Goal: Information Seeking & Learning: Learn about a topic

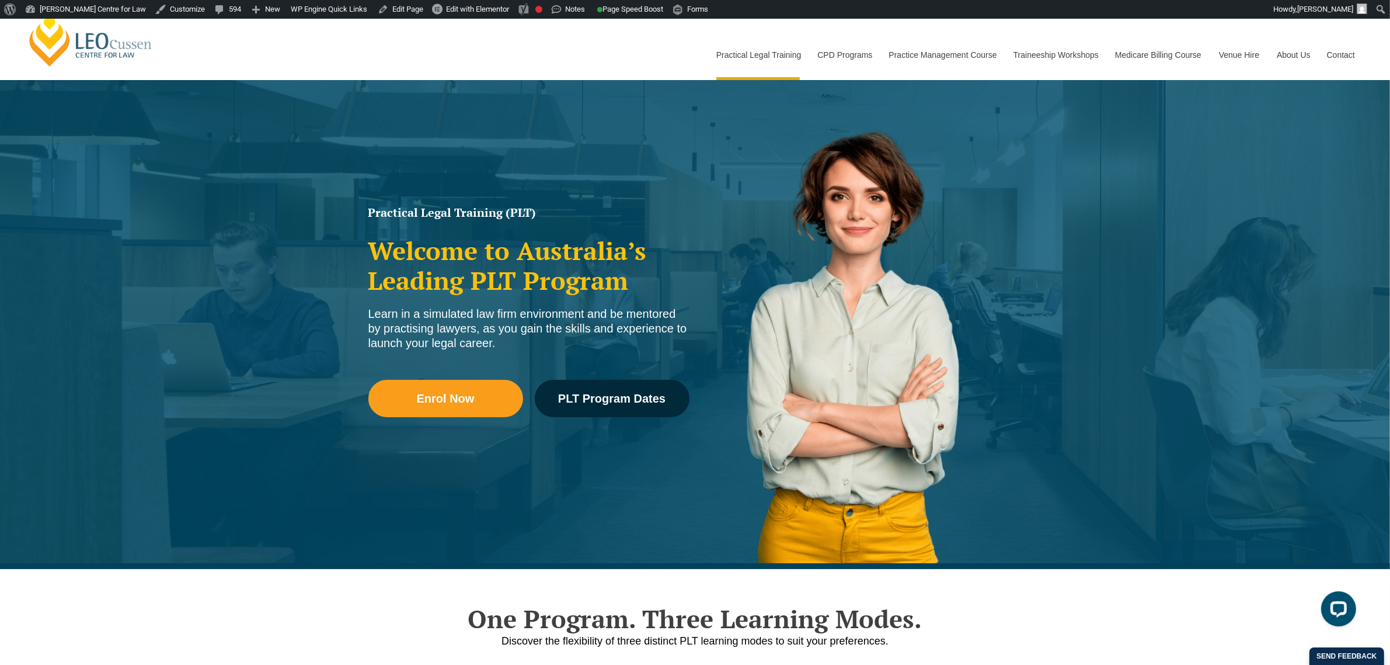
scroll to position [65, 0]
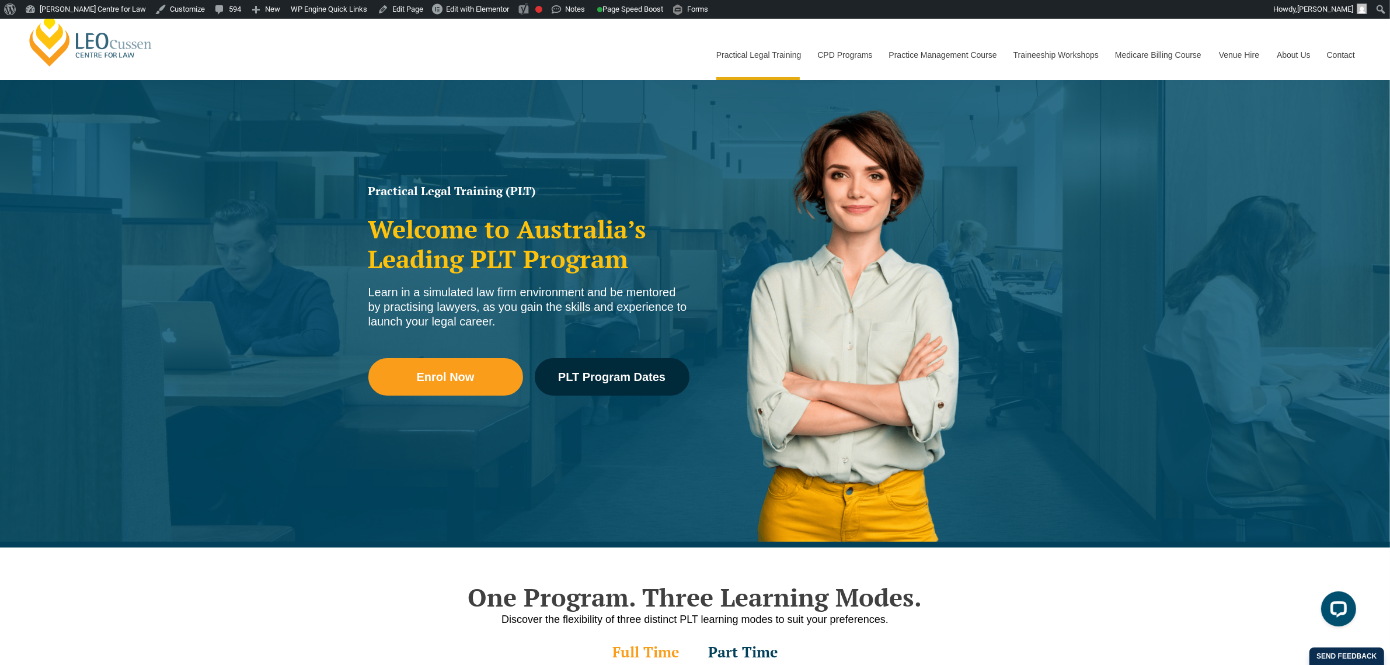
click at [354, 75] on div "[PERSON_NAME] Centre for Law Search here Practical Legal Training Our Practical…" at bounding box center [695, 42] width 1338 height 75
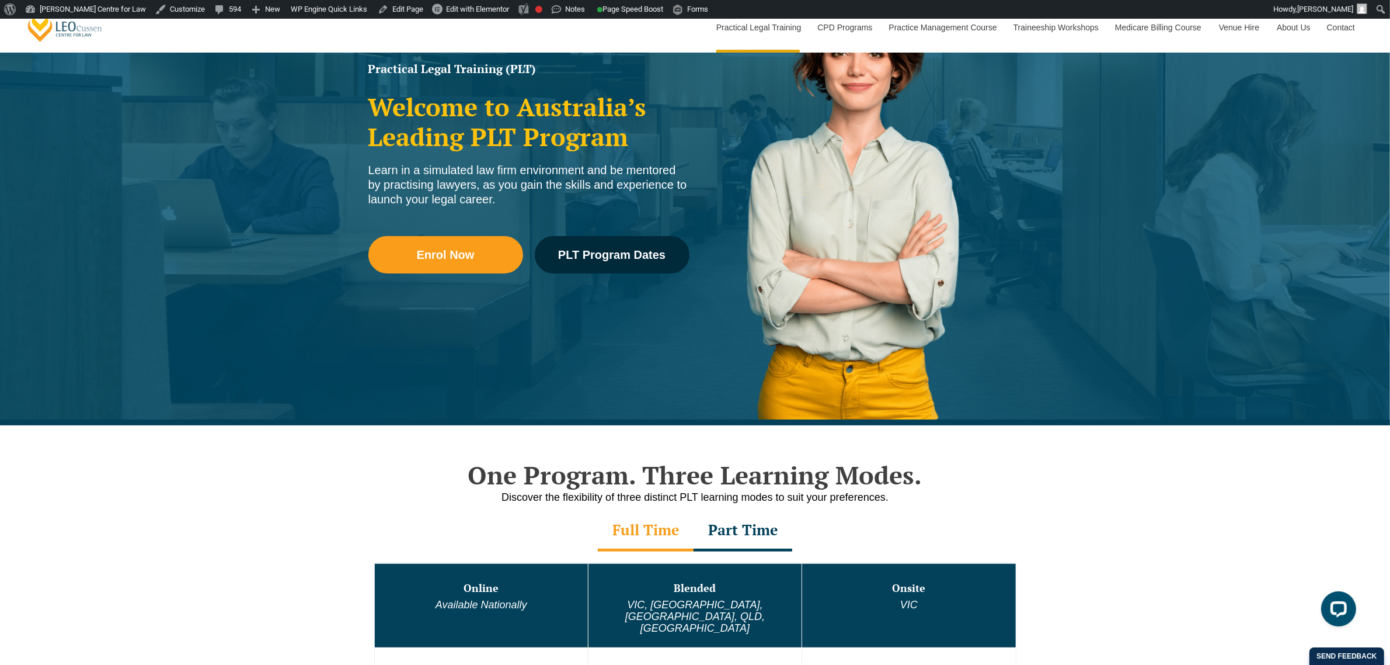
scroll to position [357, 0]
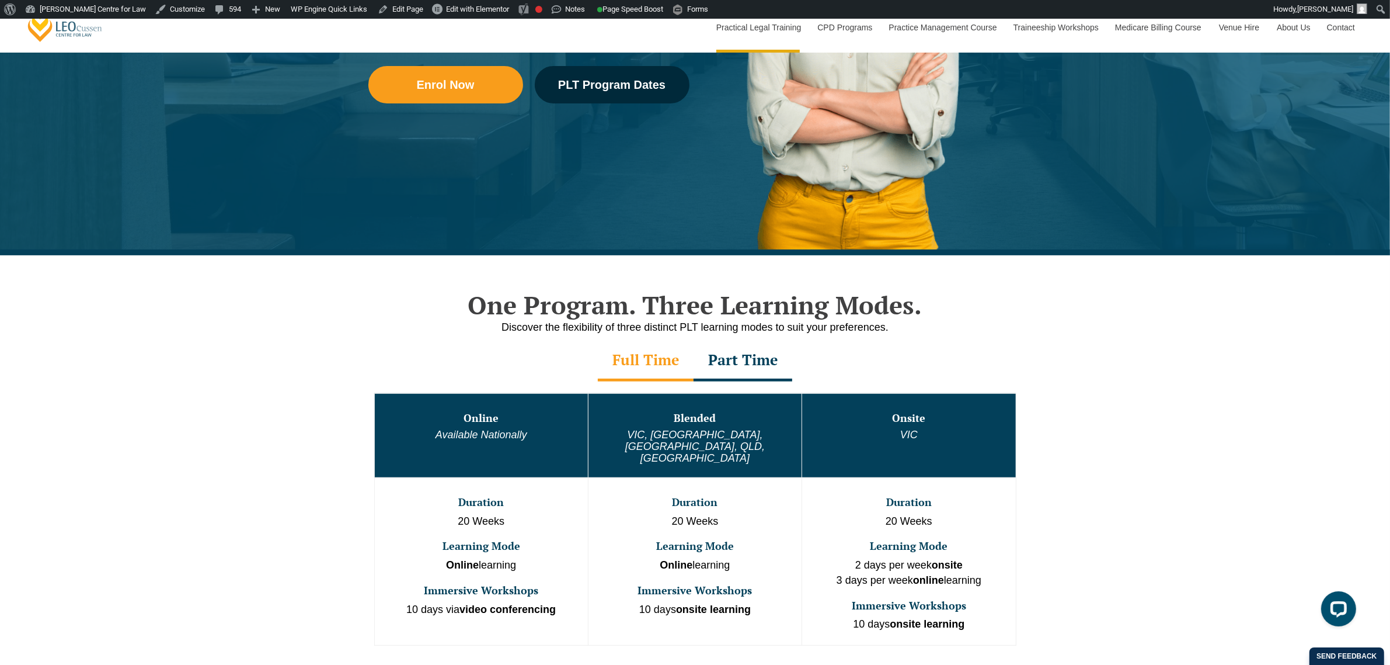
click at [228, 361] on div "One Program. Three Learning Modes. Discover the flexibility of three distinct P…" at bounding box center [695, 507] width 1390 height 505
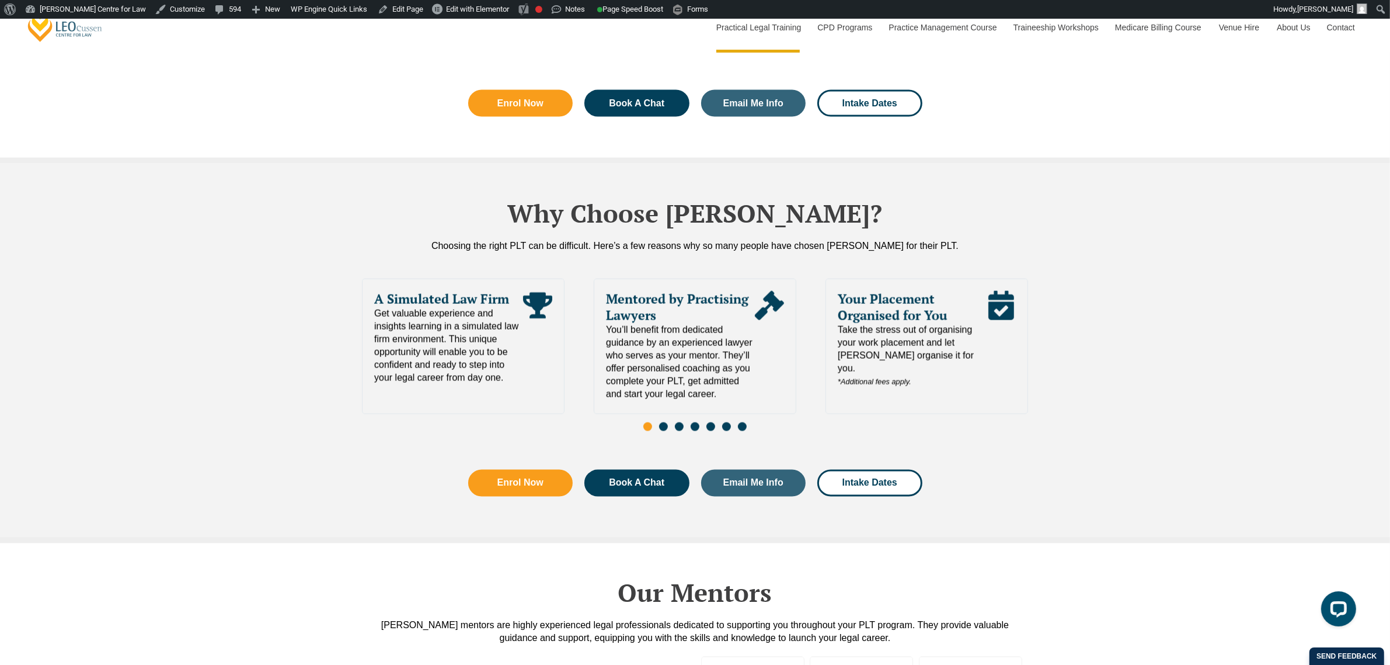
scroll to position [2474, 0]
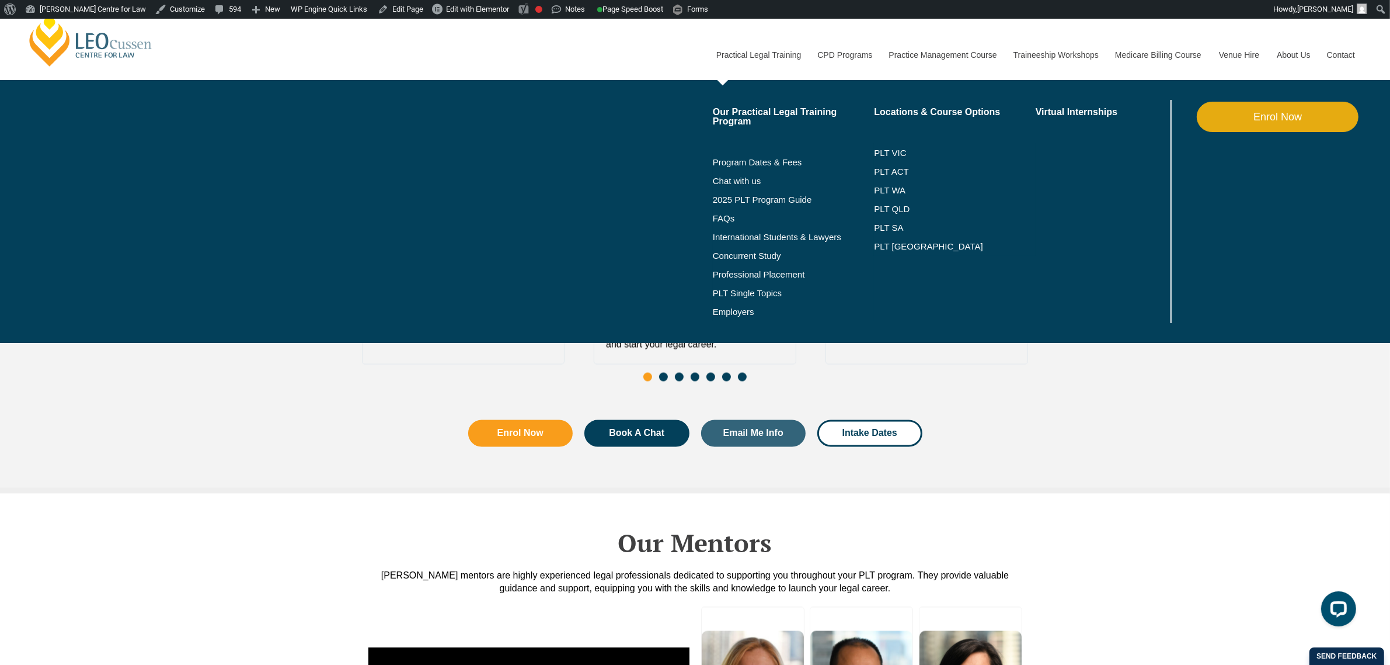
click at [789, 56] on link "Practical Legal Training" at bounding box center [759, 55] width 102 height 50
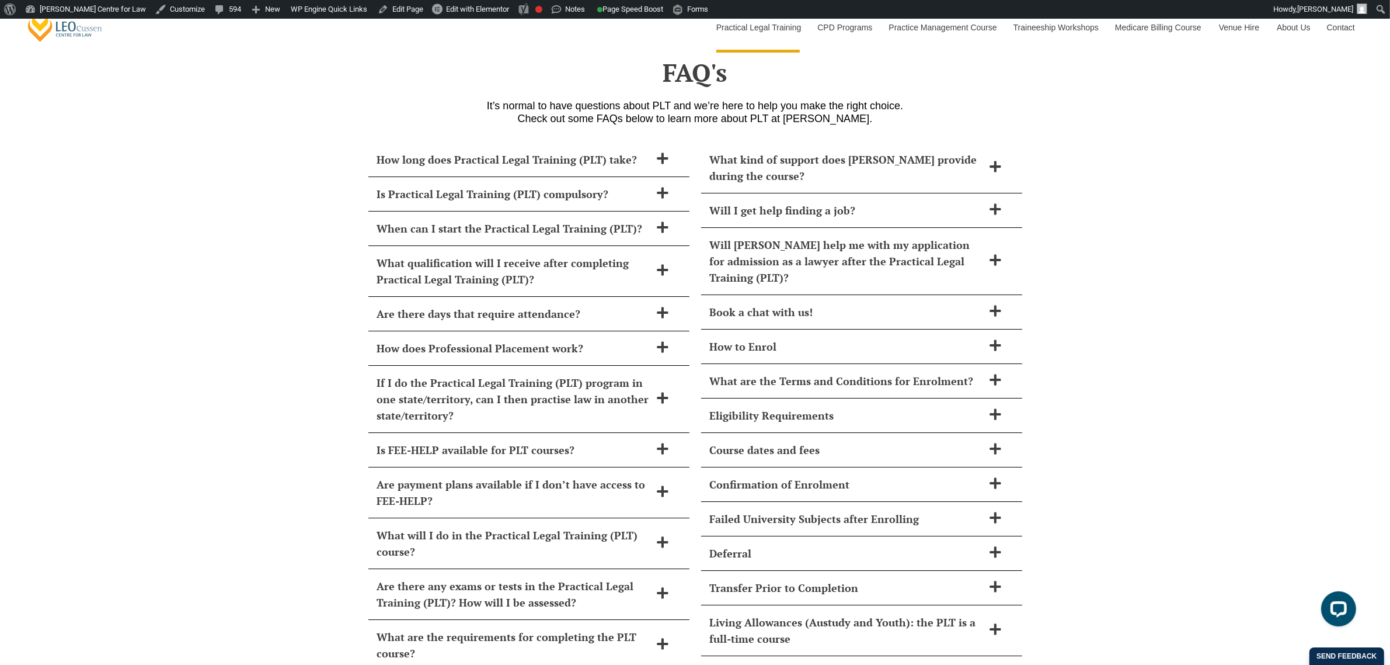
scroll to position [5036, 0]
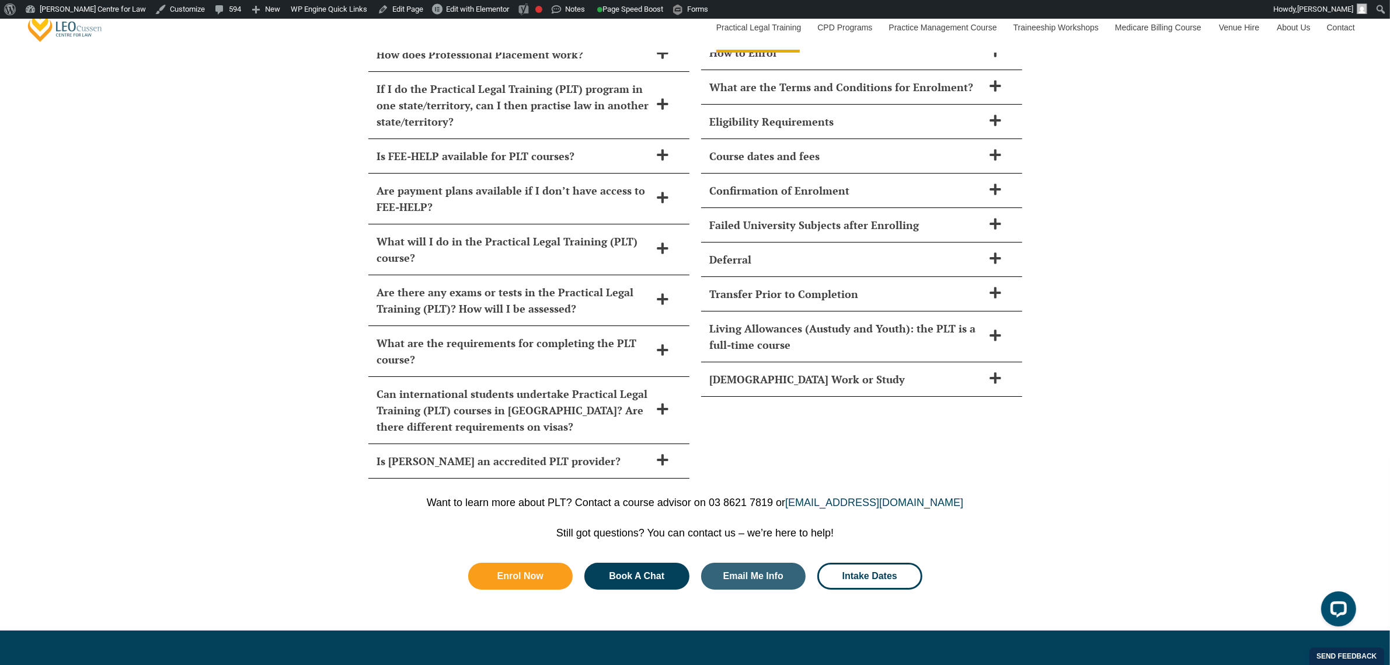
click at [270, 358] on div "How long does Practical Legal Training (PLT) take? Leo Cussen’s PLT course can …" at bounding box center [695, 163] width 1390 height 653
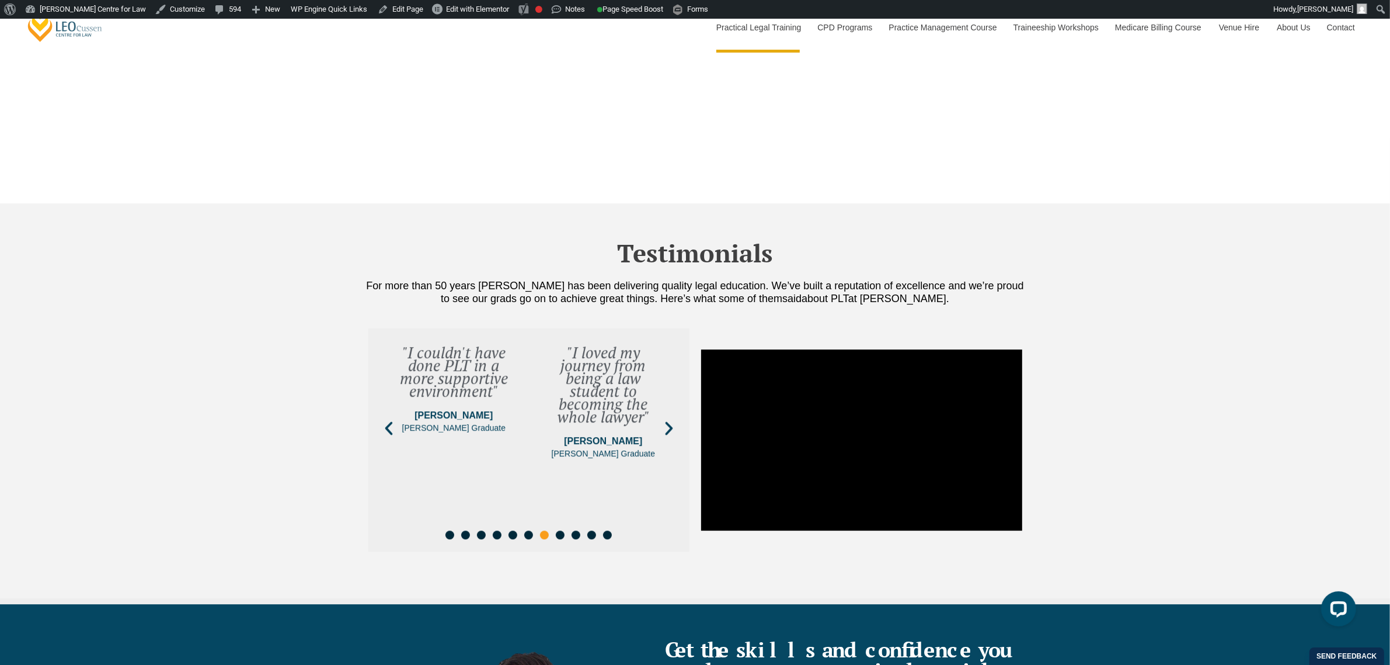
scroll to position [3942, 0]
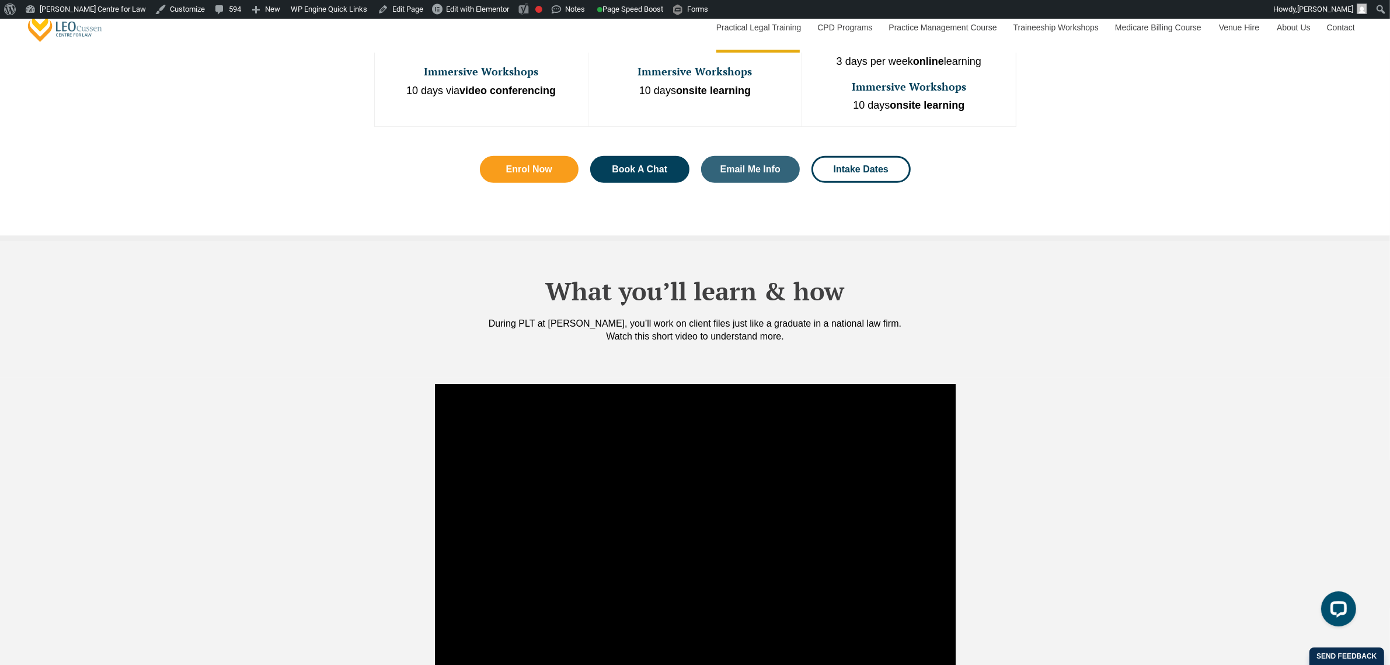
scroll to position [584, 0]
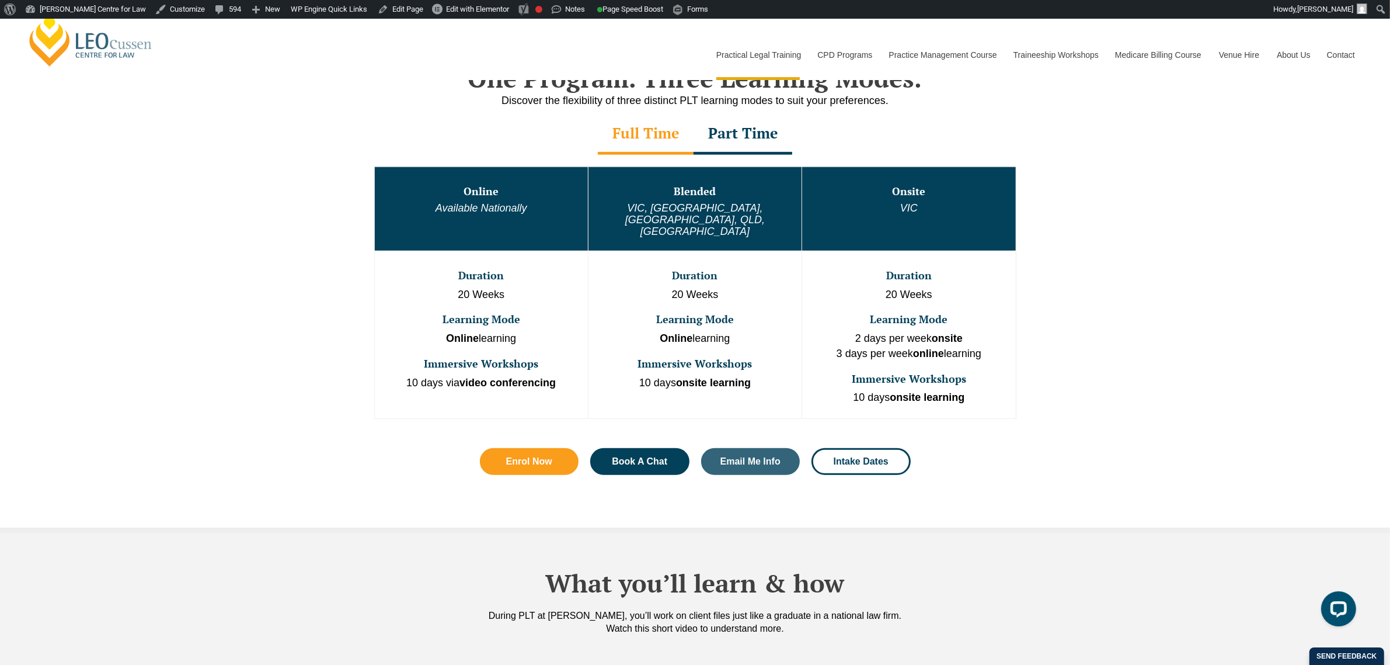
click at [47, 39] on link "[PERSON_NAME] Centre for Law" at bounding box center [90, 40] width 129 height 55
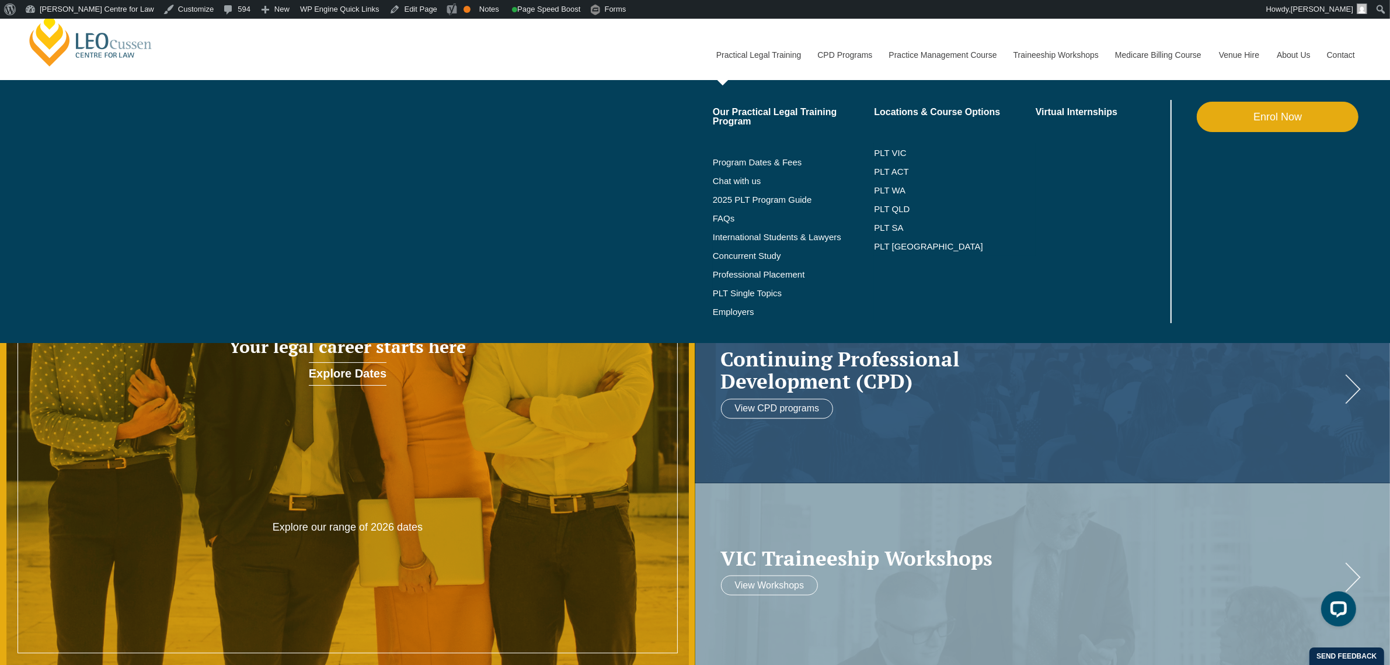
click at [742, 54] on link "Practical Legal Training" at bounding box center [759, 55] width 102 height 50
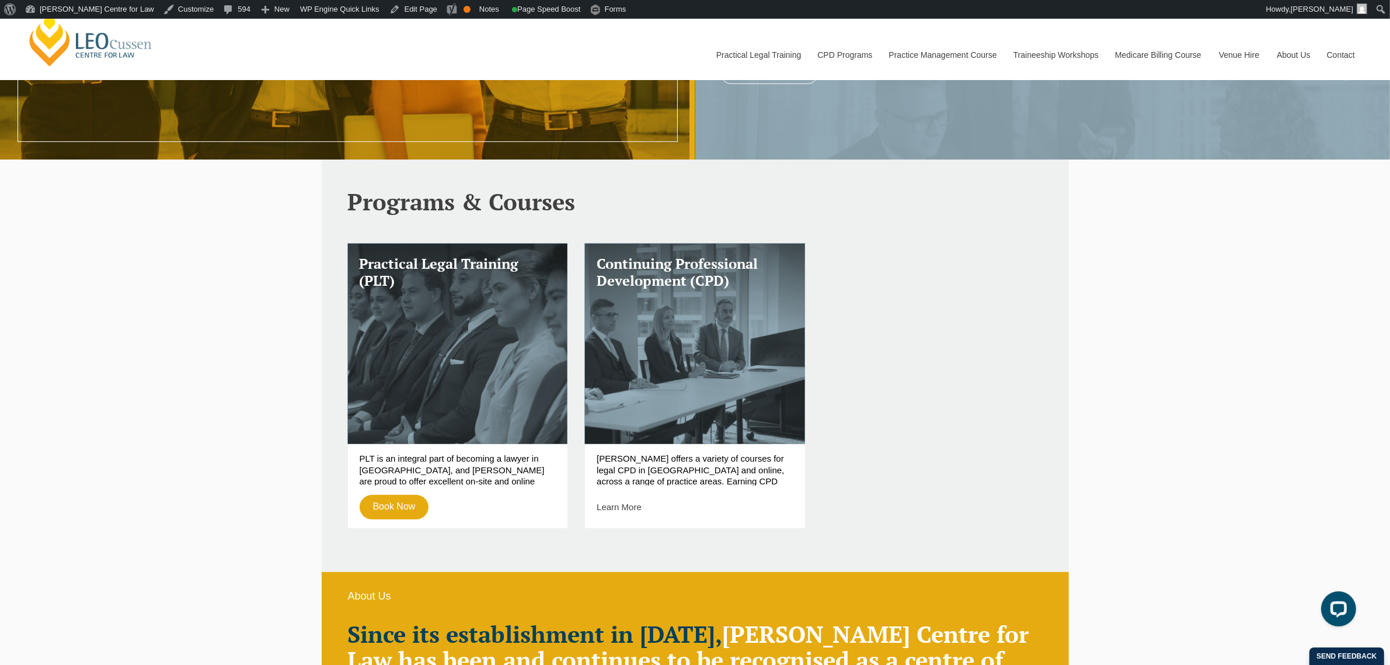
scroll to position [146, 0]
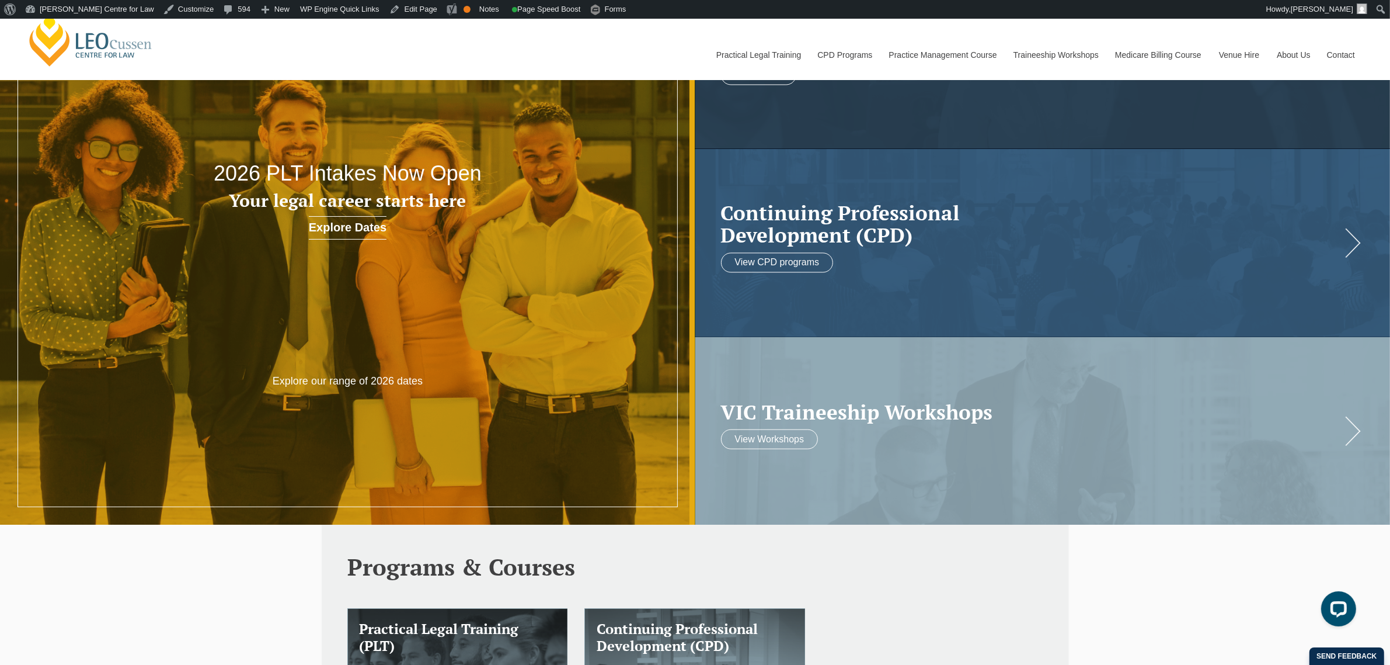
click at [567, 50] on div "[PERSON_NAME] Centre for Law Search here Practical Legal Training Our Practical…" at bounding box center [695, 42] width 1338 height 75
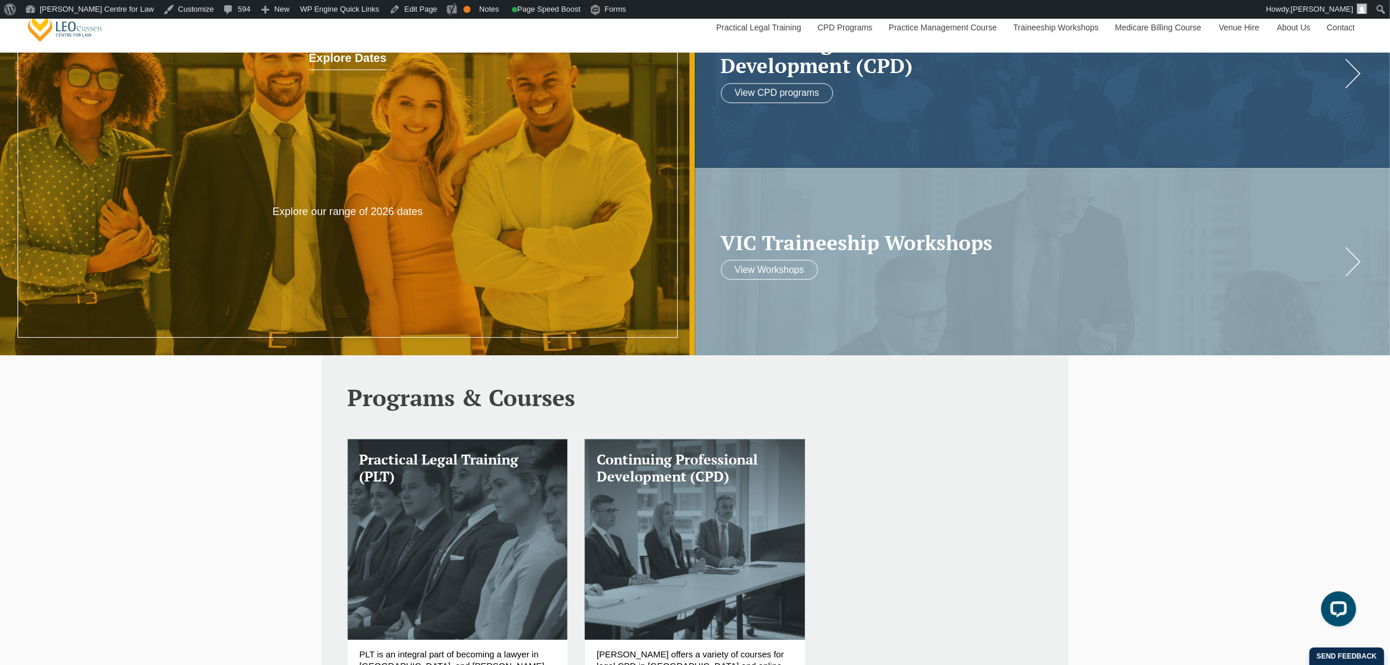
scroll to position [511, 0]
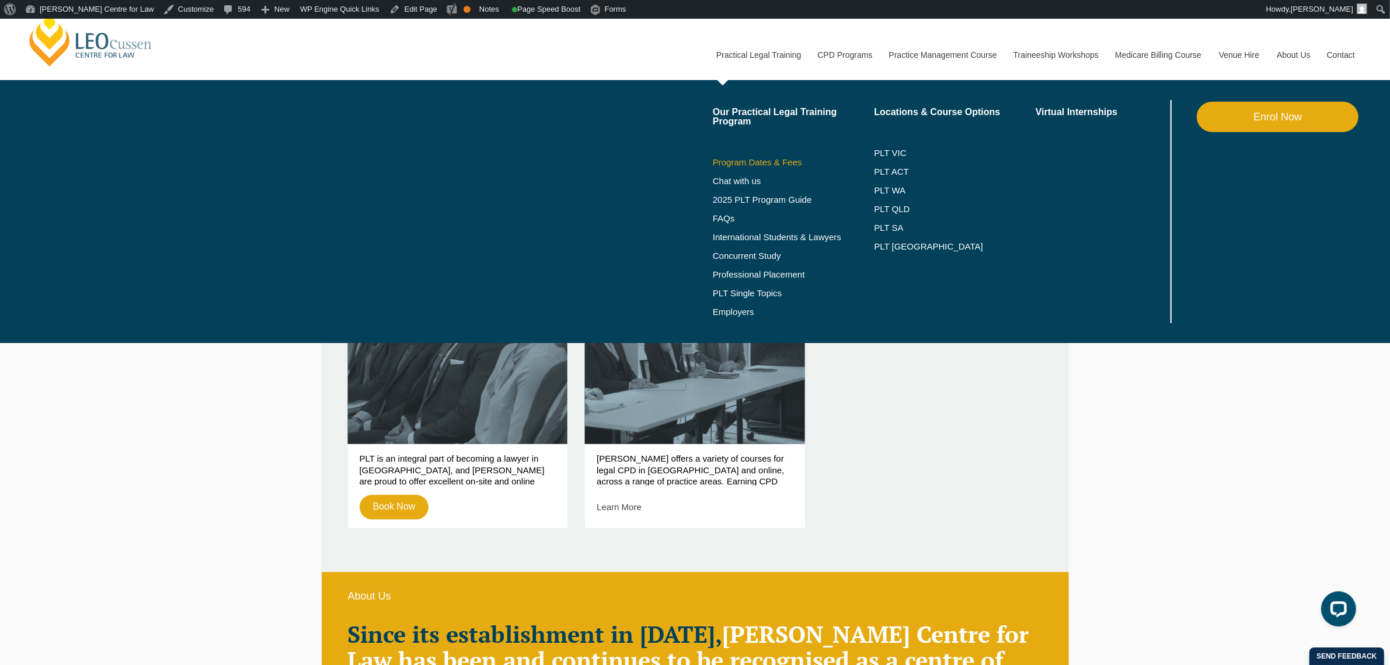
click at [763, 161] on link "Program Dates & Fees" at bounding box center [794, 162] width 162 height 9
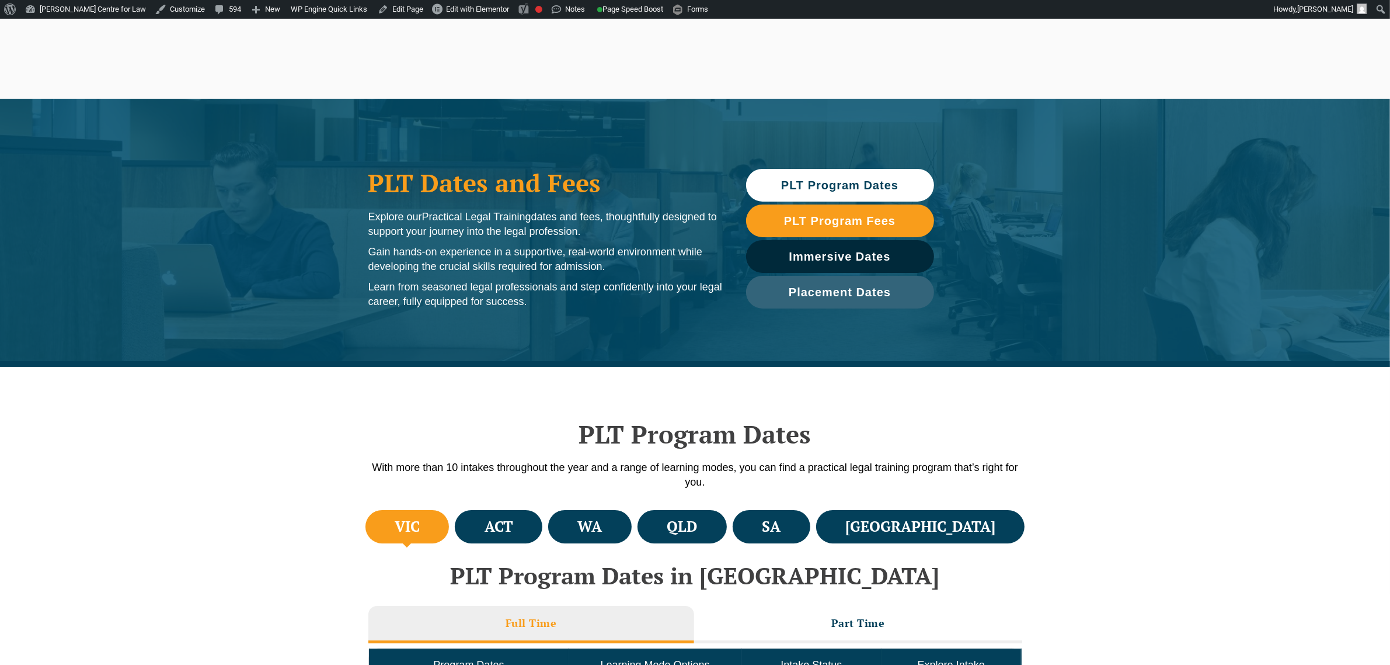
click at [286, 397] on div "PLT Program Dates With more than 10 intakes throughout the year and a range of …" at bounding box center [695, 437] width 1390 height 140
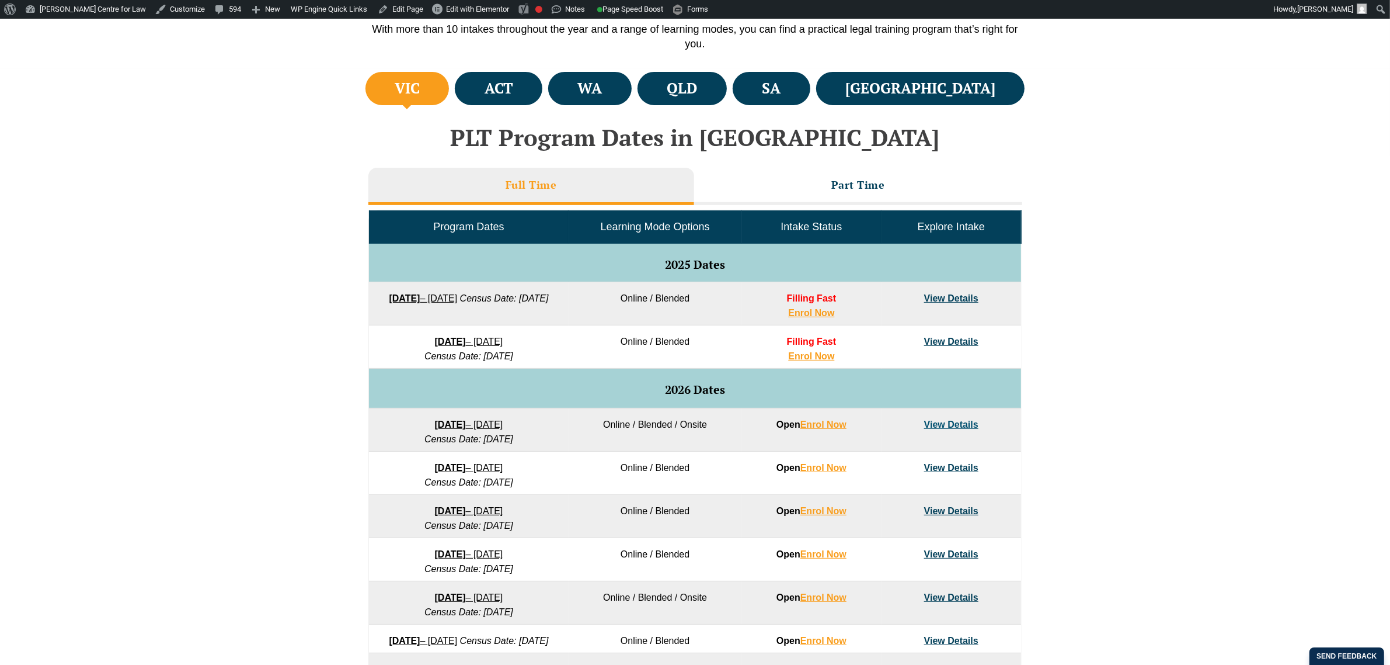
scroll to position [365, 0]
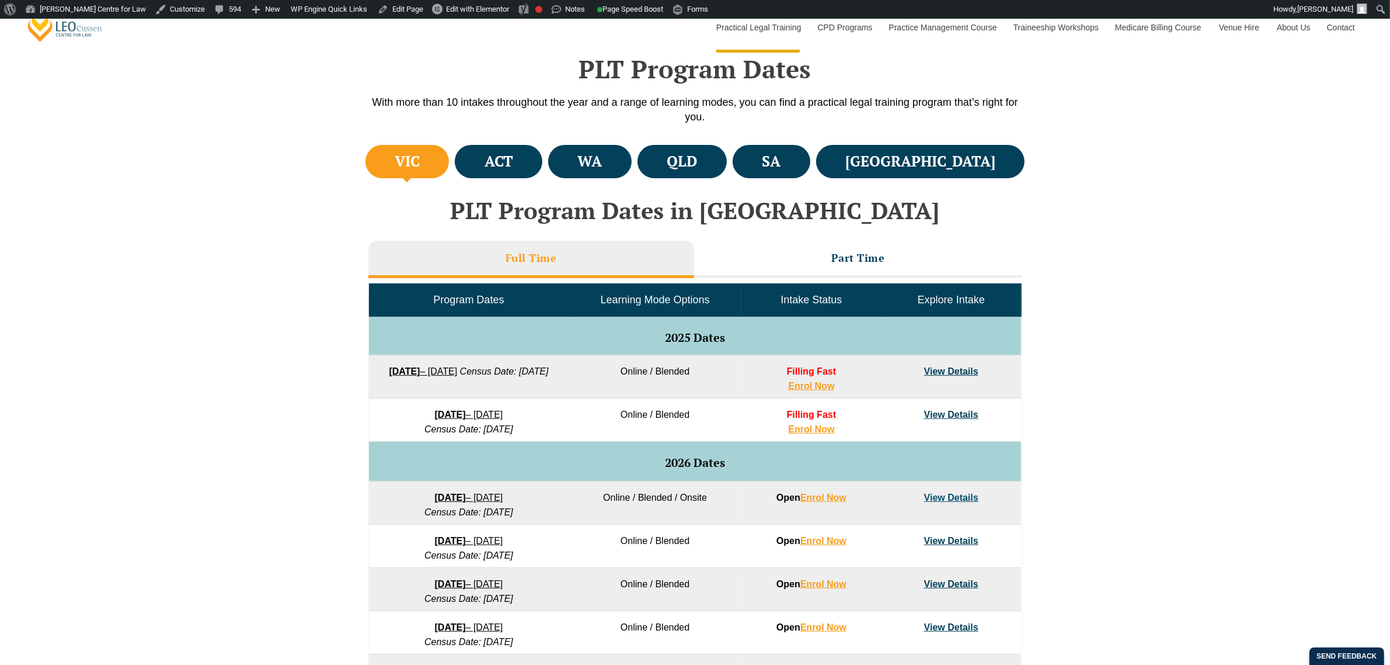
click at [930, 239] on div "Full Time Part Time Program Dates Learning Mode Options Intake Status Explore I…" at bounding box center [695, 534] width 654 height 599
click at [750, 251] on li "Part Time" at bounding box center [858, 259] width 328 height 37
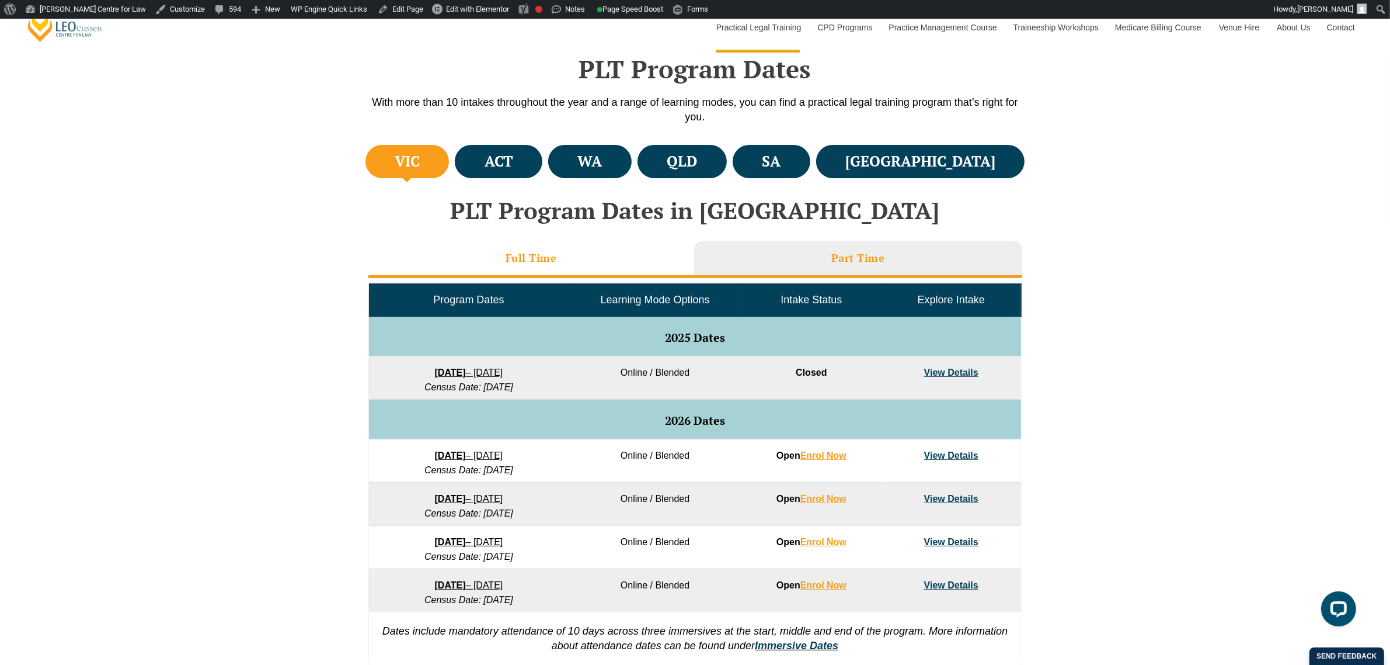
click at [597, 252] on li "Full Time" at bounding box center [531, 259] width 326 height 37
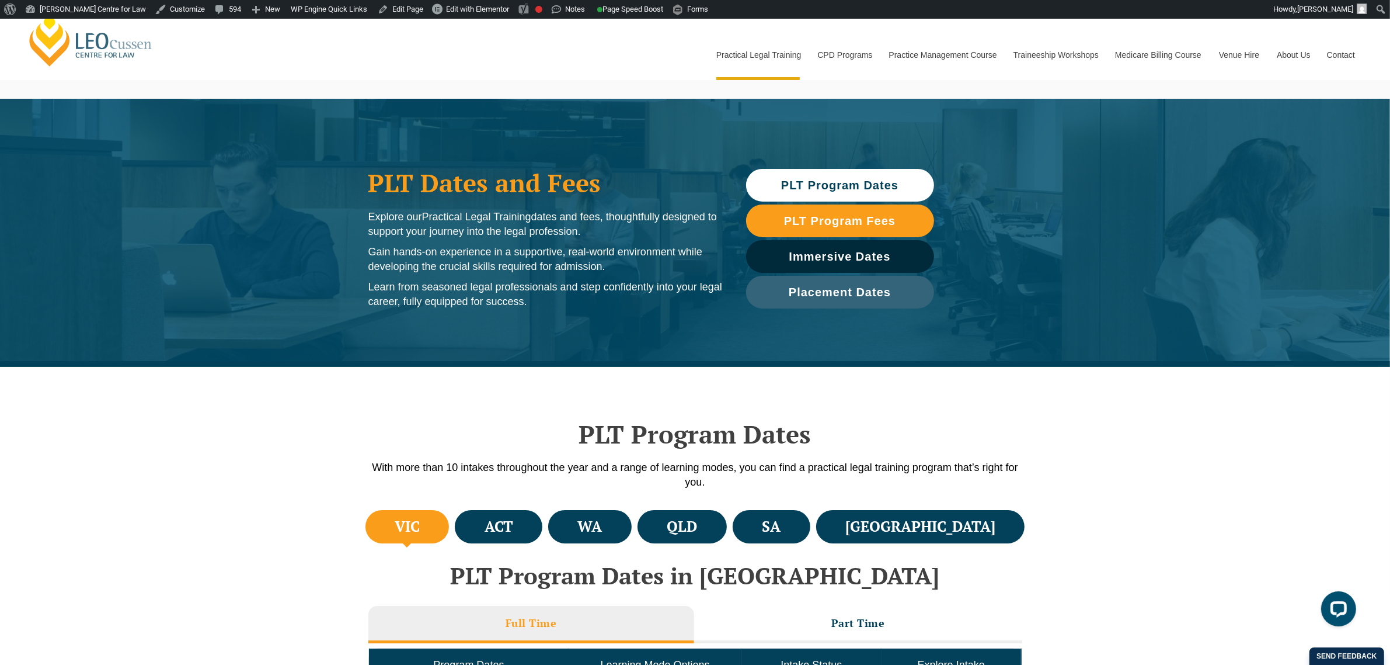
click at [222, 458] on div "PLT Program Dates With more than 10 intakes throughout the year and a range of …" at bounding box center [695, 437] width 1390 height 140
click at [260, 413] on div "PLT Program Dates With more than 10 intakes throughout the year and a range of …" at bounding box center [695, 437] width 1390 height 140
